Goal: Complete application form

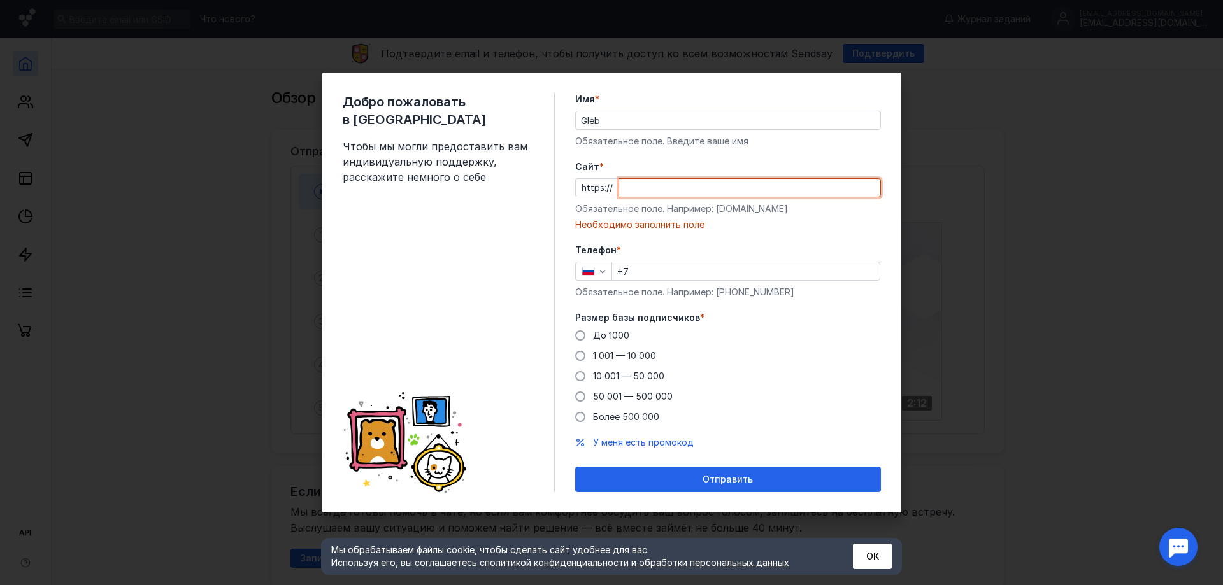
paste input "[DOMAIN_NAME][URL]"
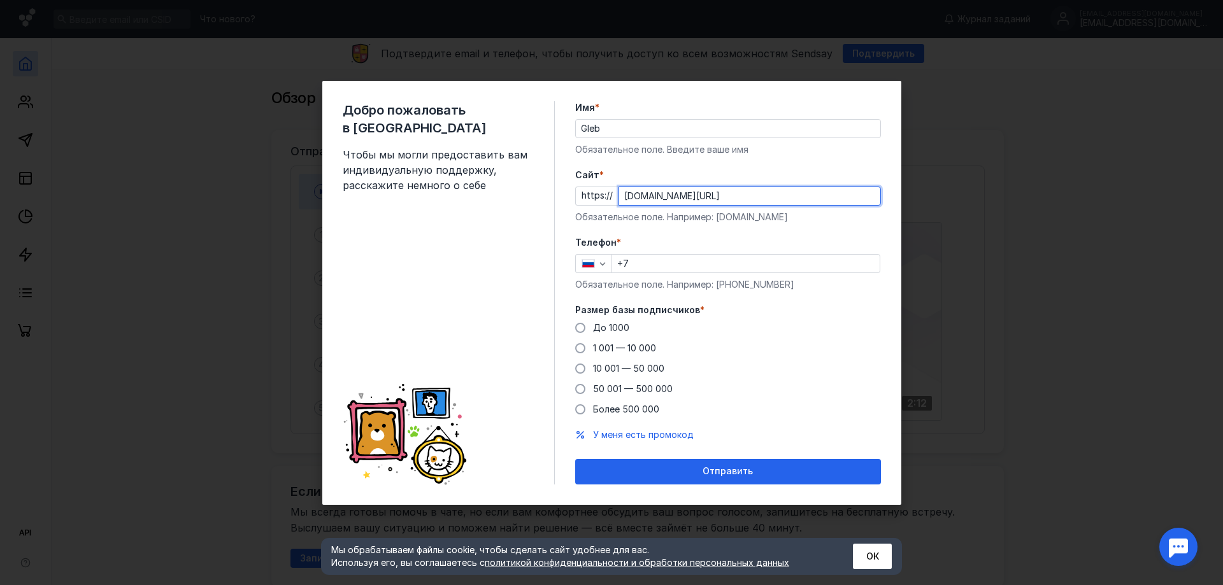
type input "[DOMAIN_NAME][URL]"
click at [649, 264] on input "+7" at bounding box center [745, 264] width 267 height 18
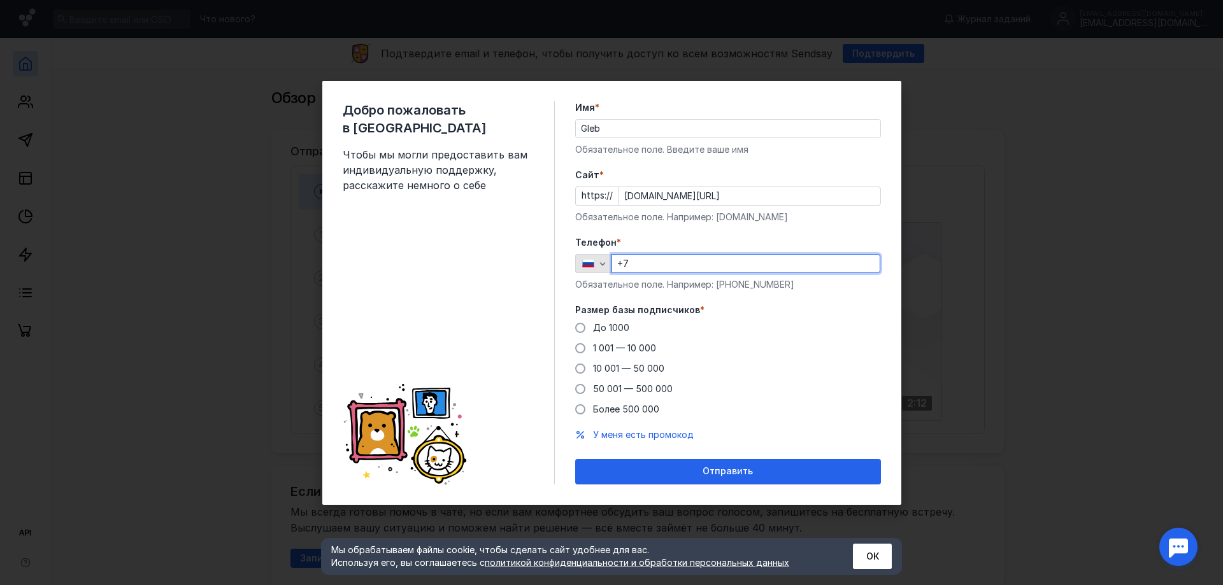
click at [606, 264] on icon "button" at bounding box center [602, 264] width 10 height 10
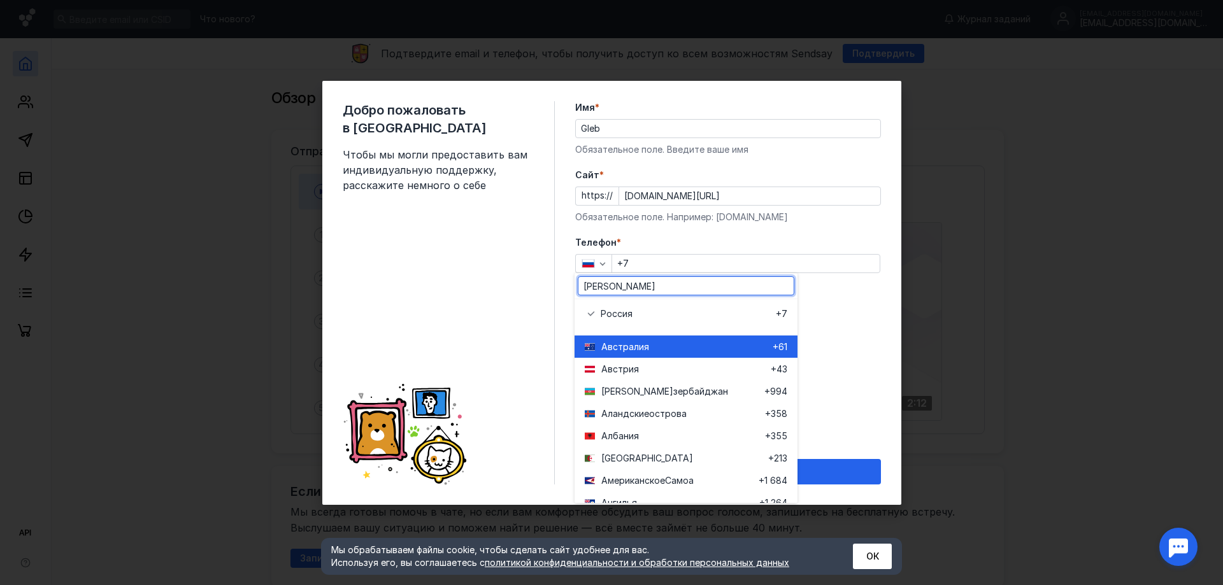
type input "ар"
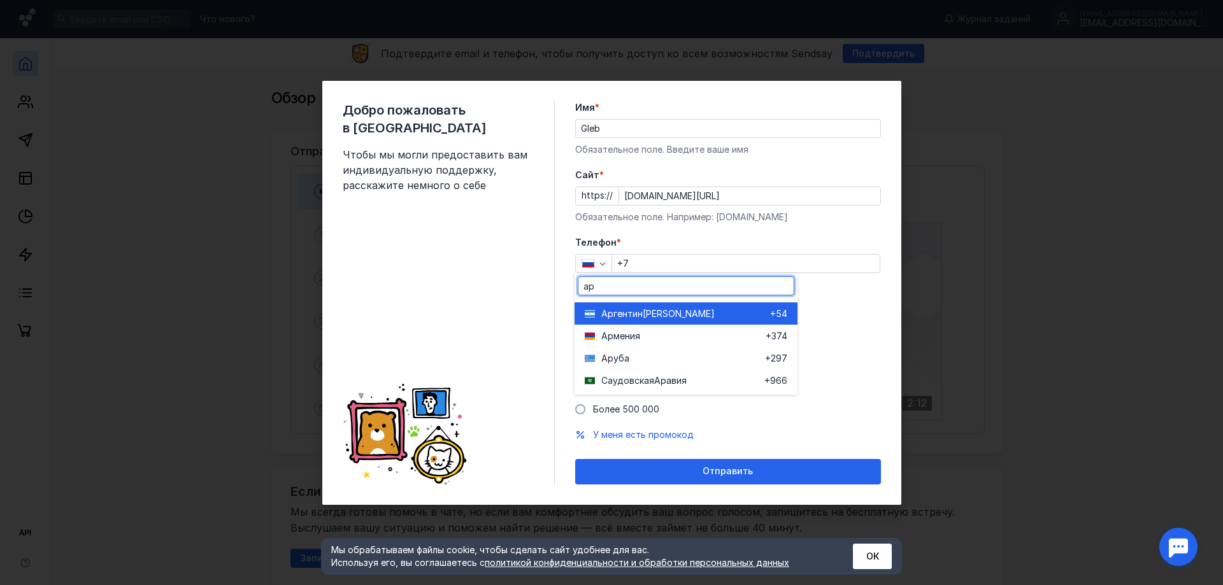
click at [636, 315] on span "Аргентин" at bounding box center [621, 314] width 41 height 13
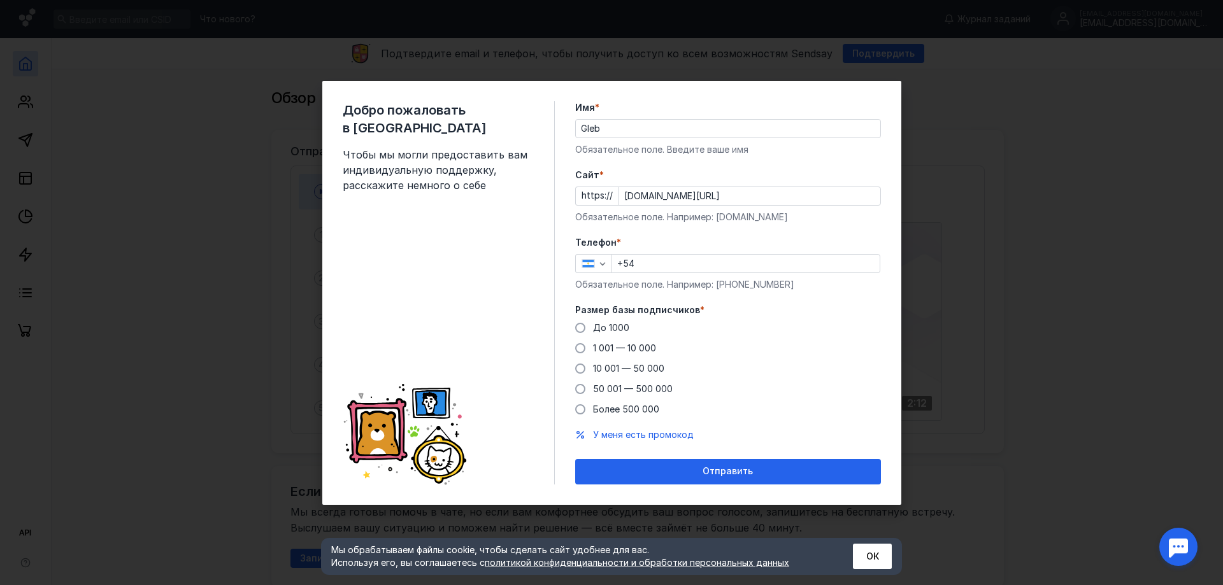
click at [648, 259] on input "+54" at bounding box center [745, 264] width 267 height 18
paste input "[PHONE_NUMBER]"
type input "[PHONE_NUMBER]"
click at [582, 370] on span at bounding box center [580, 369] width 10 height 10
click at [0, 0] on input "10 001 — 50 000" at bounding box center [0, 0] width 0 height 0
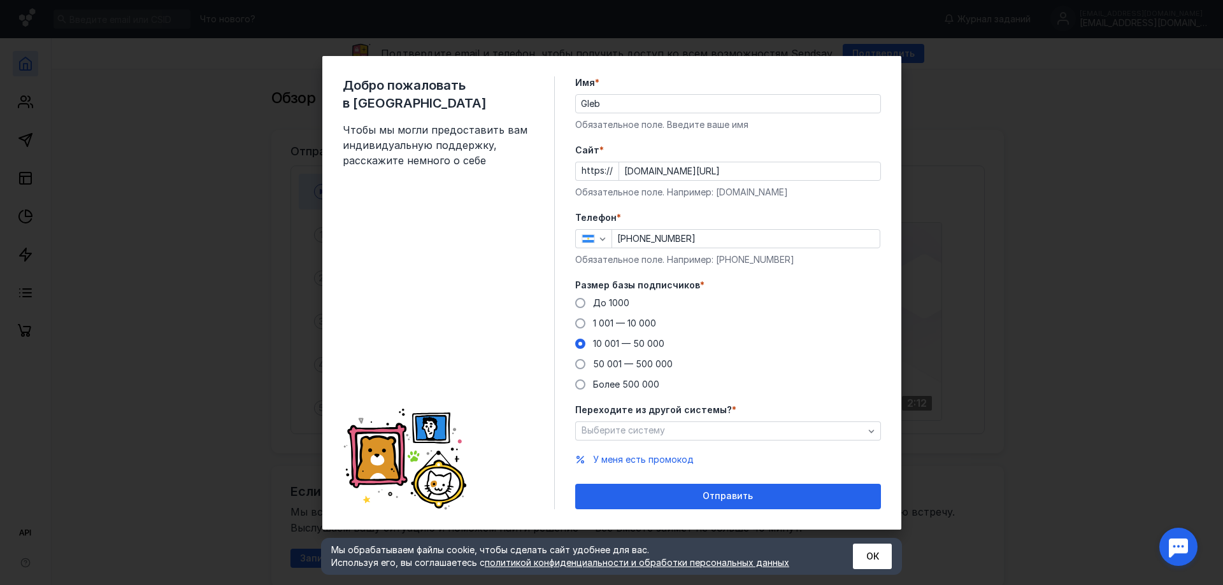
click at [650, 420] on div "Переходите из другой системы? * Выберите систему" at bounding box center [728, 422] width 306 height 37
click at [650, 427] on span "Выберите систему" at bounding box center [622, 430] width 83 height 11
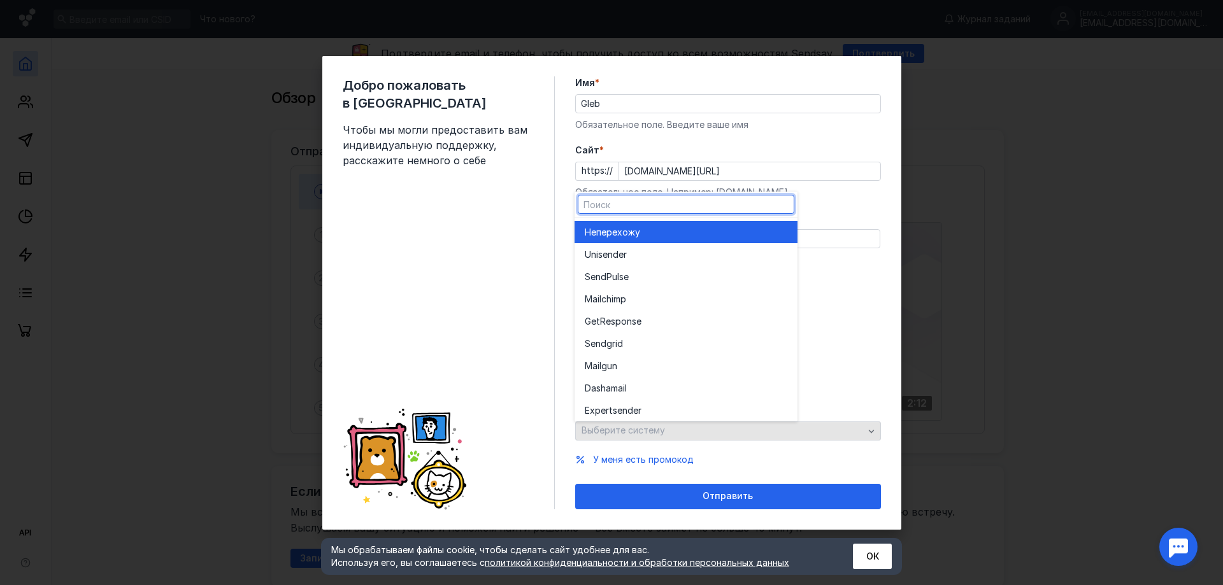
click at [651, 427] on span "Выберите систему" at bounding box center [622, 430] width 83 height 11
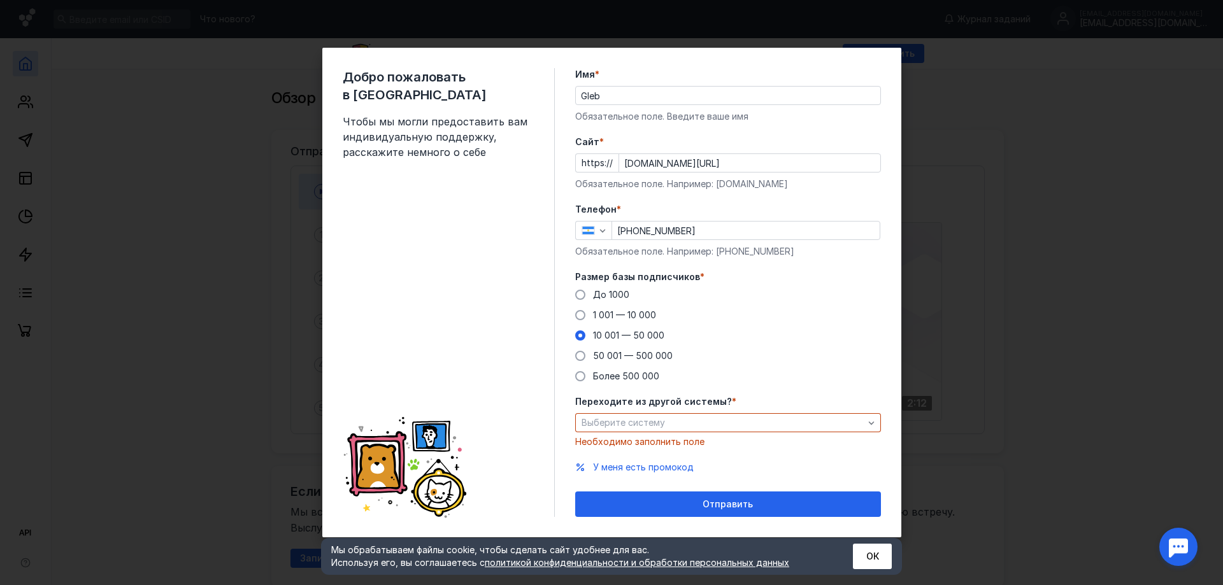
click at [786, 381] on div "До [DATE] 1 001 — 10 000 10 001 — 50 000 50 001 — 500 000 Более 500 000" at bounding box center [728, 335] width 306 height 94
click at [639, 432] on div "Переходите из другой системы? * Выберите систему Необходимо заполнить поле" at bounding box center [728, 421] width 306 height 53
click at [637, 422] on span "Выберите систему" at bounding box center [622, 422] width 83 height 11
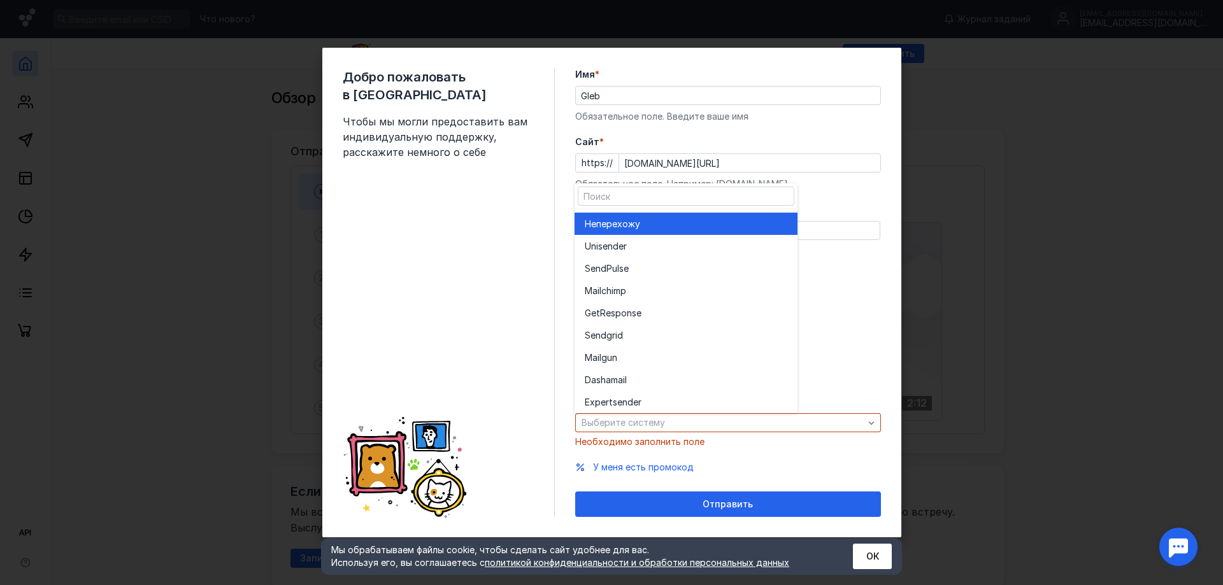
click at [633, 224] on span "перехожу" at bounding box center [618, 224] width 44 height 13
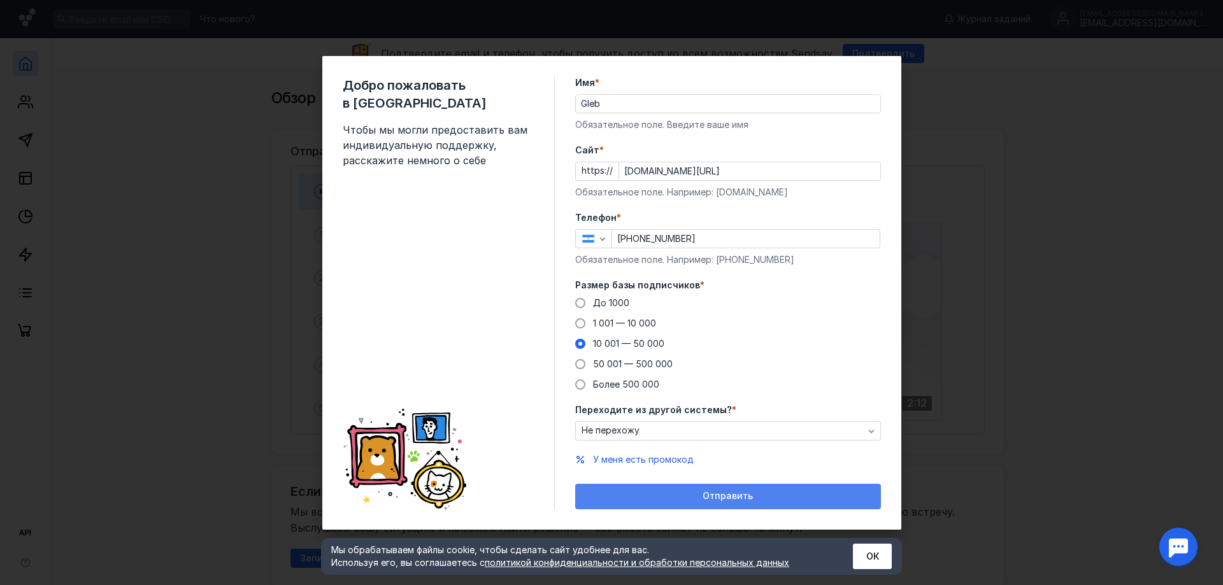
click at [713, 498] on span "Отправить" at bounding box center [727, 496] width 50 height 11
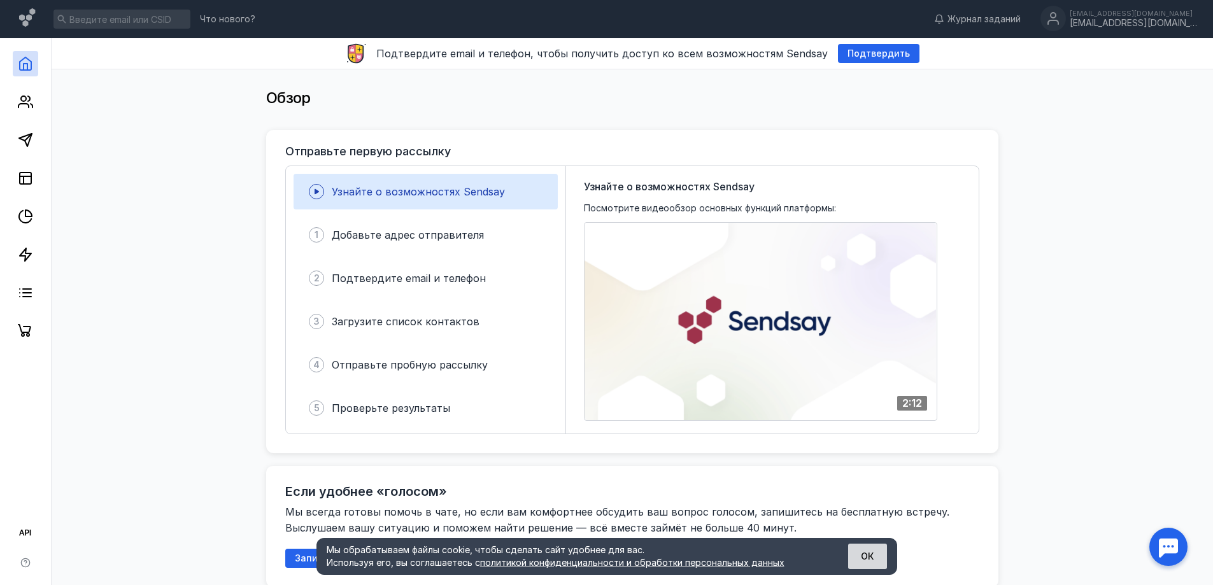
click at [865, 561] on button "ОК" at bounding box center [867, 556] width 39 height 25
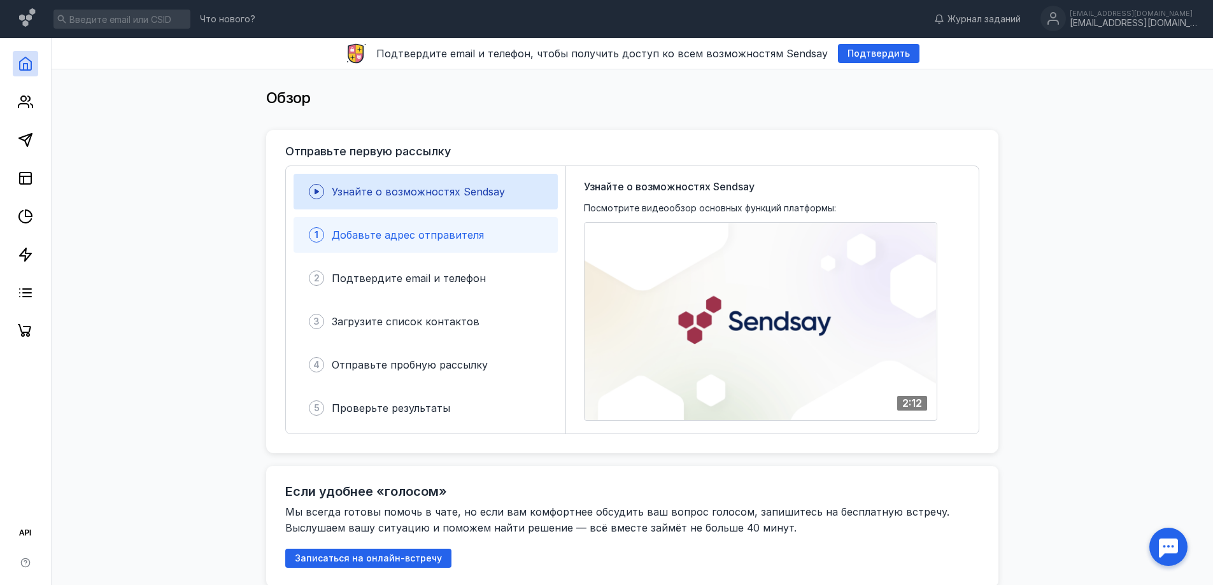
click at [446, 222] on div "1 Добавьте адрес отправителя" at bounding box center [426, 235] width 264 height 36
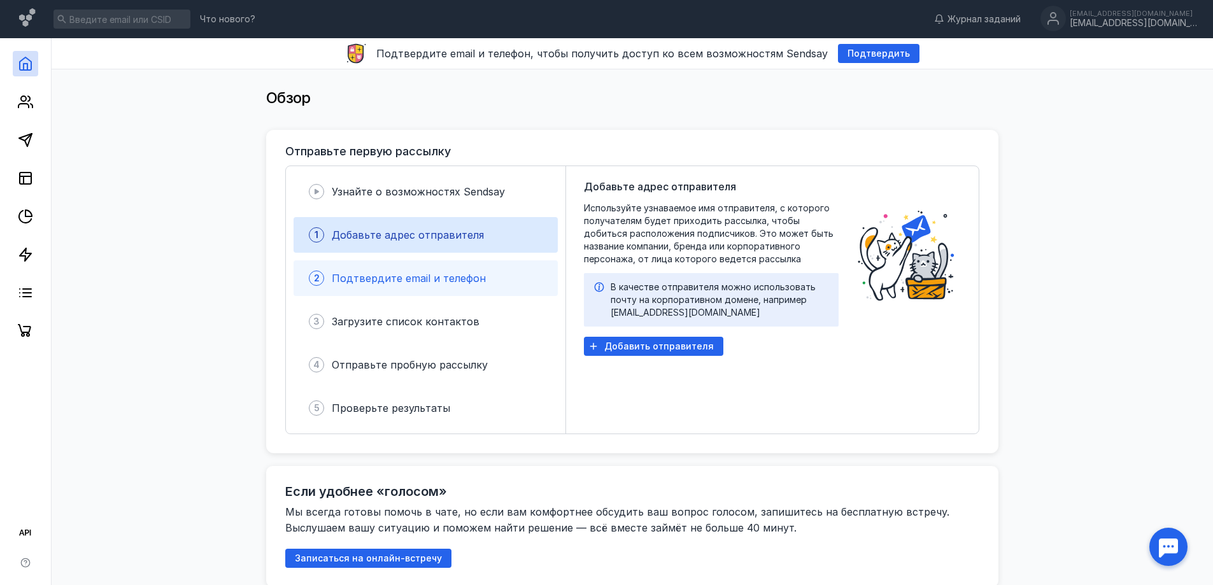
click at [445, 267] on div "2 Подтвердите email и телефон" at bounding box center [426, 278] width 264 height 36
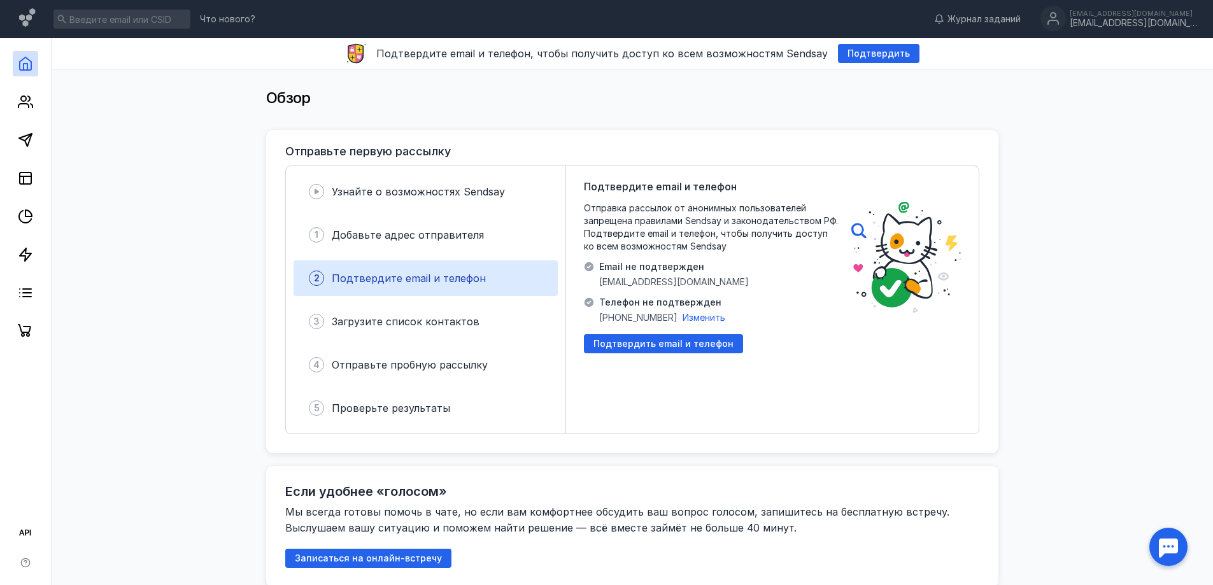
click at [459, 303] on div "Узнайте о возможностях Sendsay 1 Добавьте адрес отправителя 2 Подтвердите email…" at bounding box center [426, 299] width 280 height 267
click at [462, 349] on div "4 Отправьте пробную рассылку" at bounding box center [426, 365] width 264 height 36
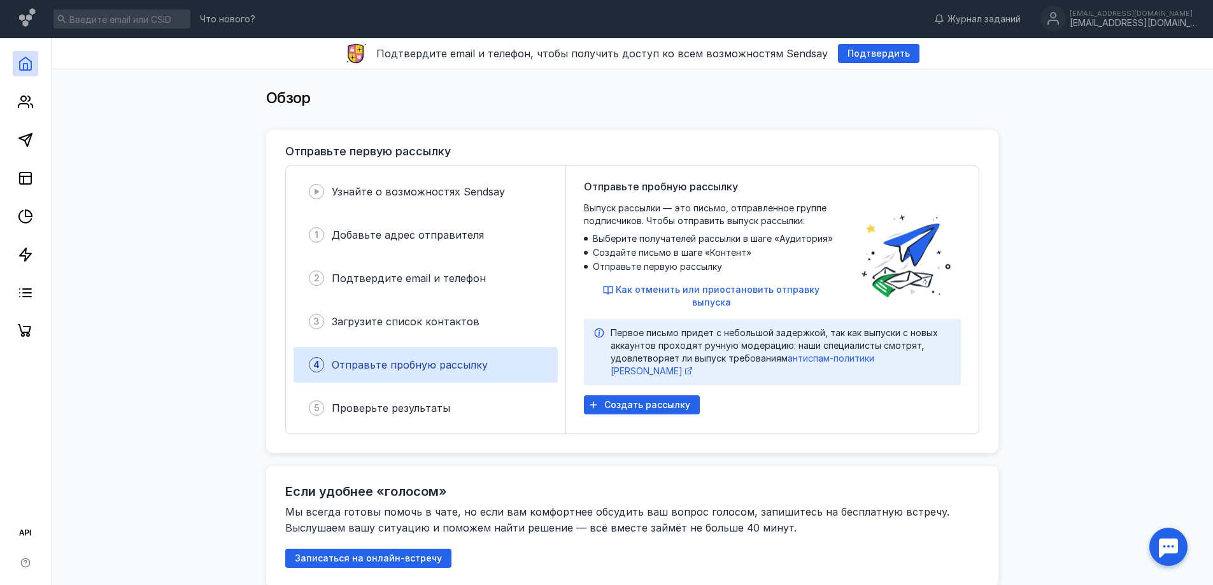
click at [462, 381] on div "4 Отправьте пробную рассылку" at bounding box center [426, 365] width 264 height 36
click at [457, 324] on span "Загрузите список контактов" at bounding box center [406, 321] width 148 height 13
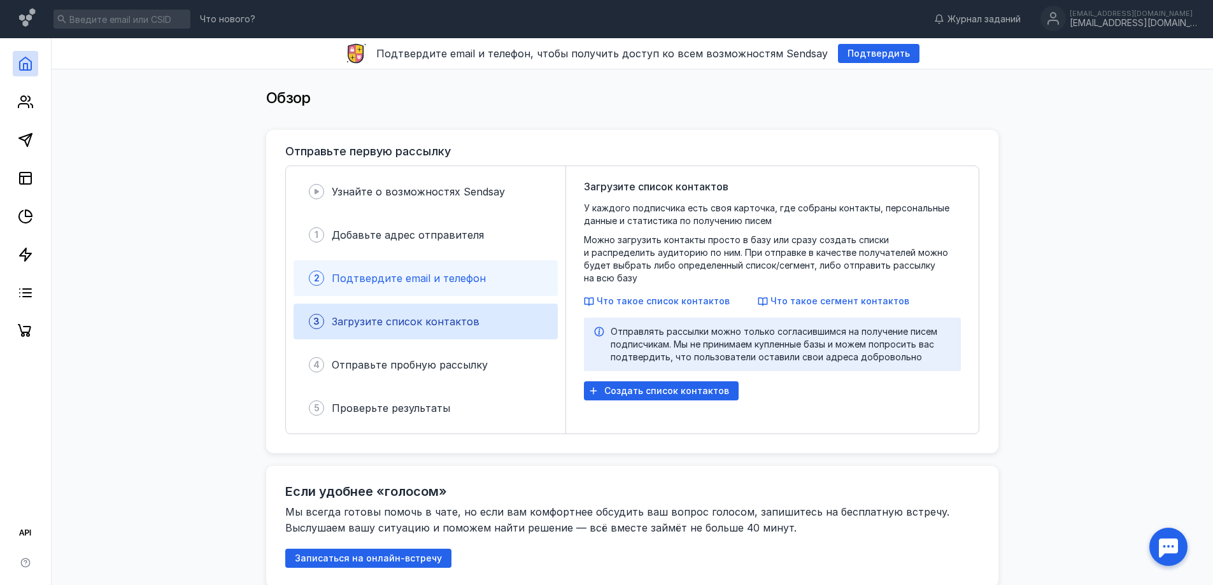
click at [453, 274] on span "Подтвердите email и телефон" at bounding box center [409, 278] width 154 height 13
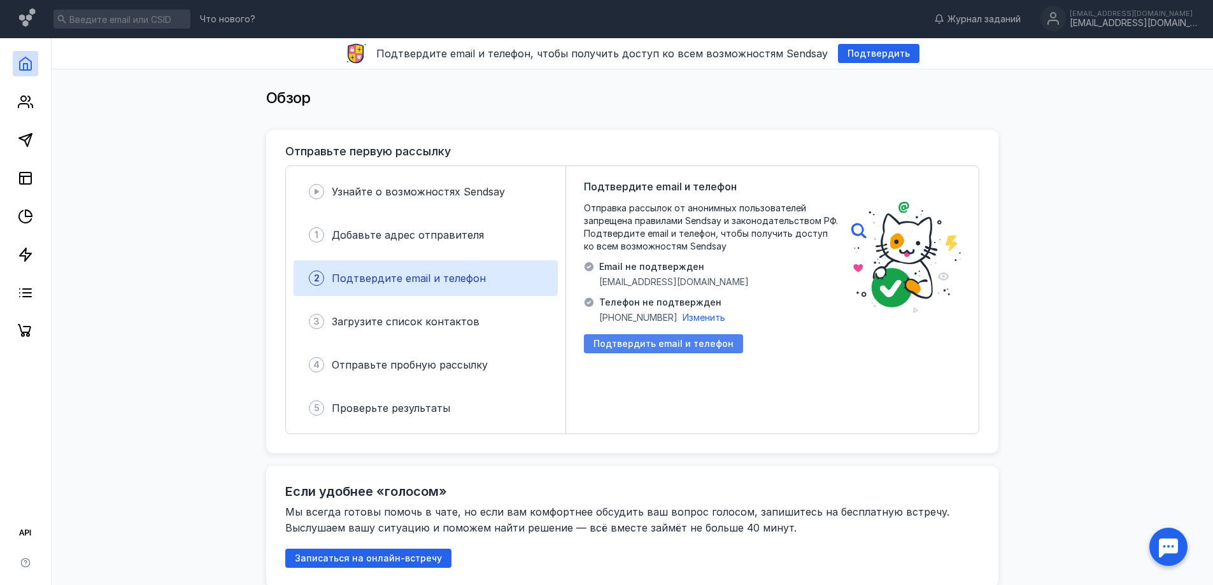
click at [662, 349] on span "Подтвердить email и телефон" at bounding box center [664, 344] width 140 height 11
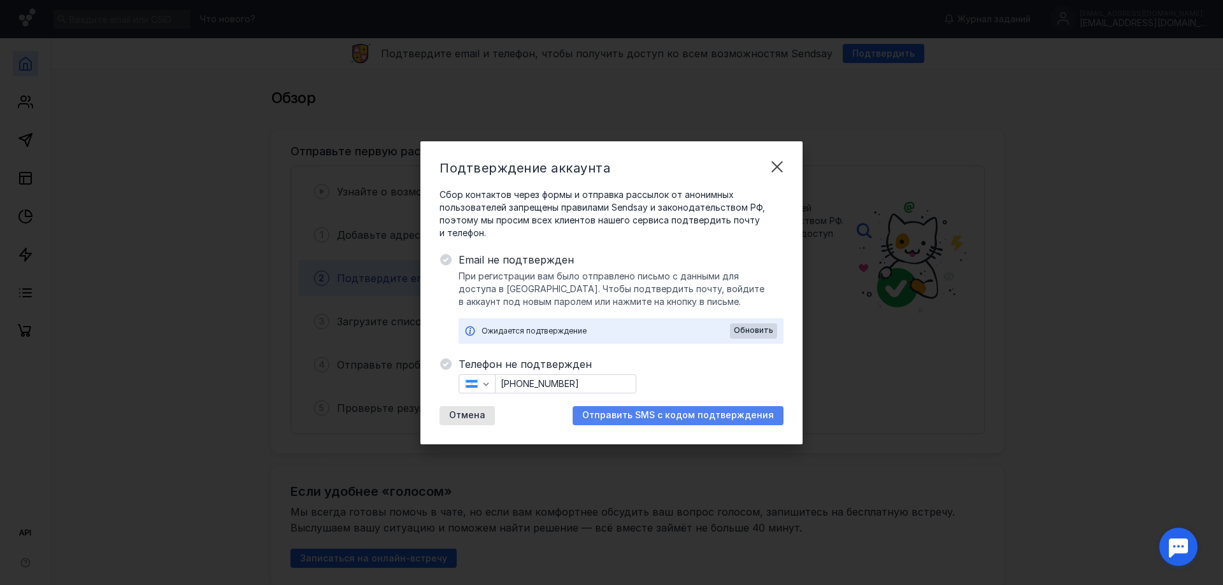
click at [652, 416] on span "Отправить SMS с кодом подтверждения" at bounding box center [678, 415] width 192 height 11
